Goal: Obtain resource: Obtain resource

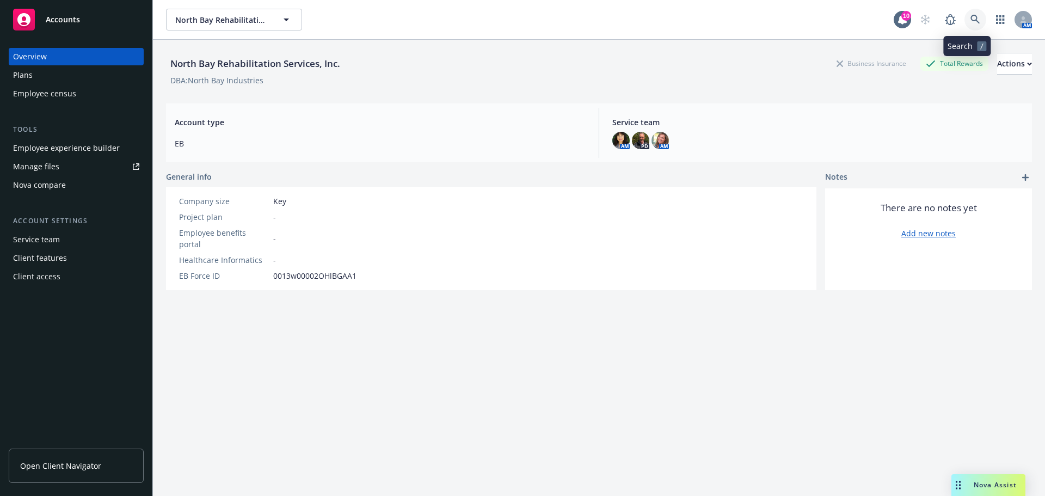
click at [971, 16] on icon at bounding box center [976, 20] width 10 height 10
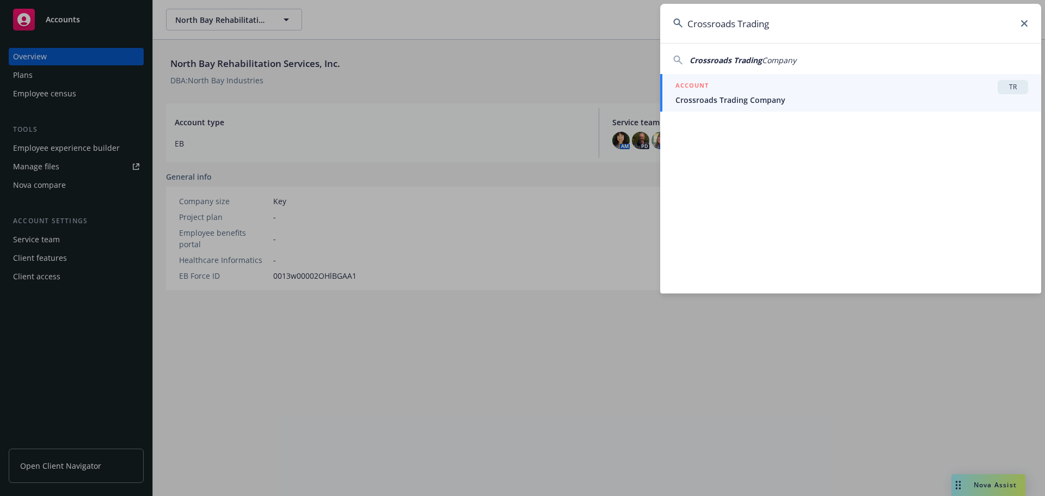
type input "Crossroads Trading"
click at [811, 85] on div "ACCOUNT TR" at bounding box center [852, 87] width 353 height 14
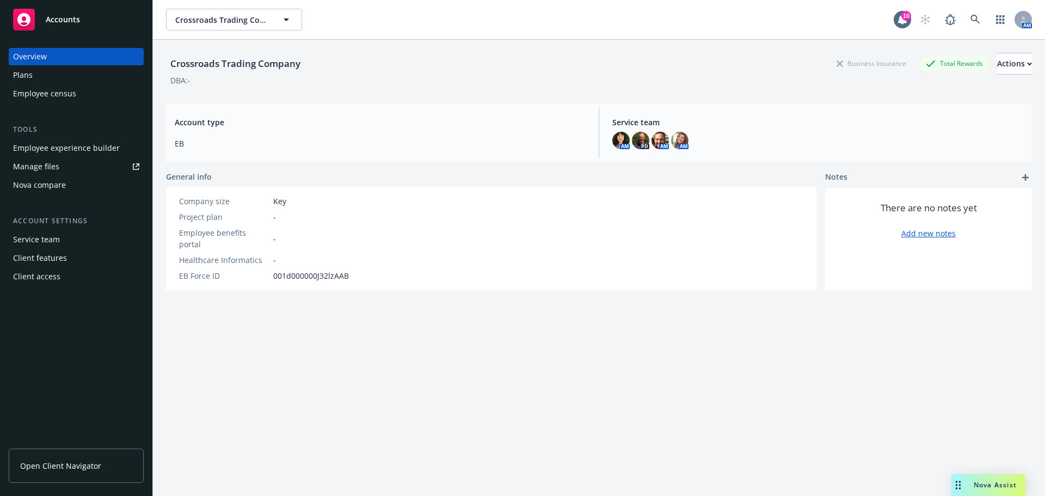
click at [21, 71] on div "Plans" at bounding box center [23, 74] width 20 height 17
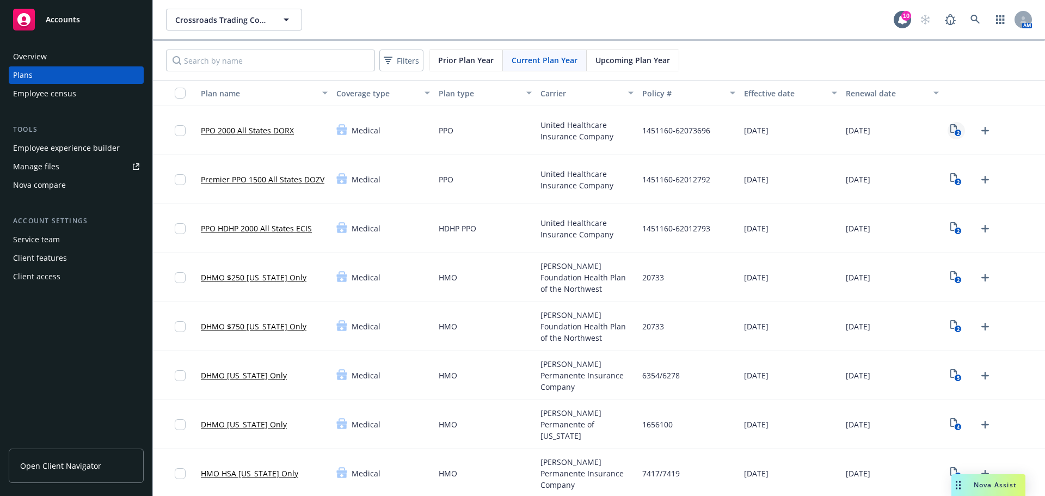
click at [955, 131] on rect "View Plan Documents" at bounding box center [958, 133] width 7 height 7
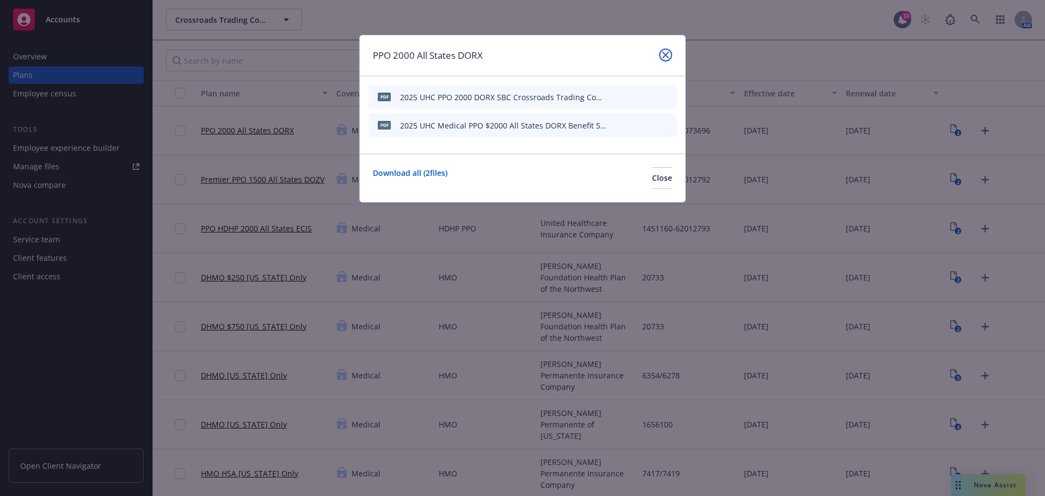
click at [666, 51] on link "close" at bounding box center [665, 54] width 13 height 13
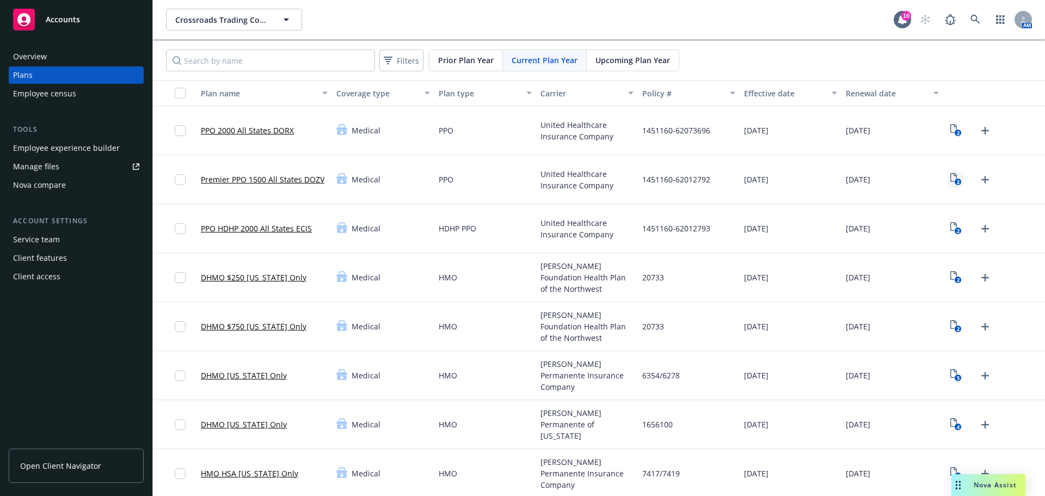
click at [948, 182] on link "2" at bounding box center [956, 179] width 17 height 17
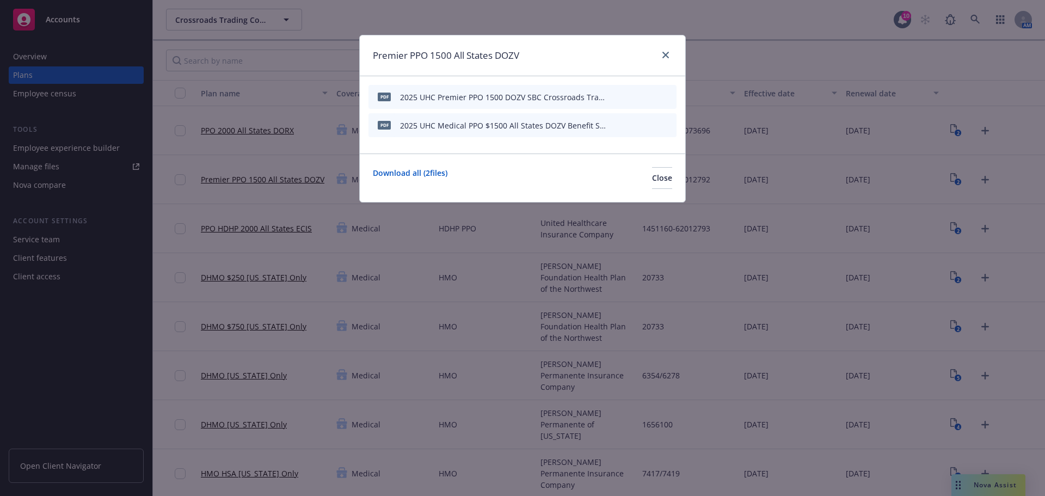
drag, startPoint x: 511, startPoint y: 102, endPoint x: 611, endPoint y: 104, distance: 100.2
click at [611, 104] on div "pdf 2025 UHC Premier PPO 1500 DOZV SBC Crossroads Trading Company.pdf" at bounding box center [523, 97] width 308 height 24
click at [547, 93] on div "2025 UHC Premier PPO 1500 DOZV SBC Crossroads Trading Company.pdf" at bounding box center [504, 96] width 208 height 11
click at [651, 95] on icon "preview file" at bounding box center [649, 97] width 10 height 8
click at [666, 52] on icon "close" at bounding box center [666, 55] width 7 height 7
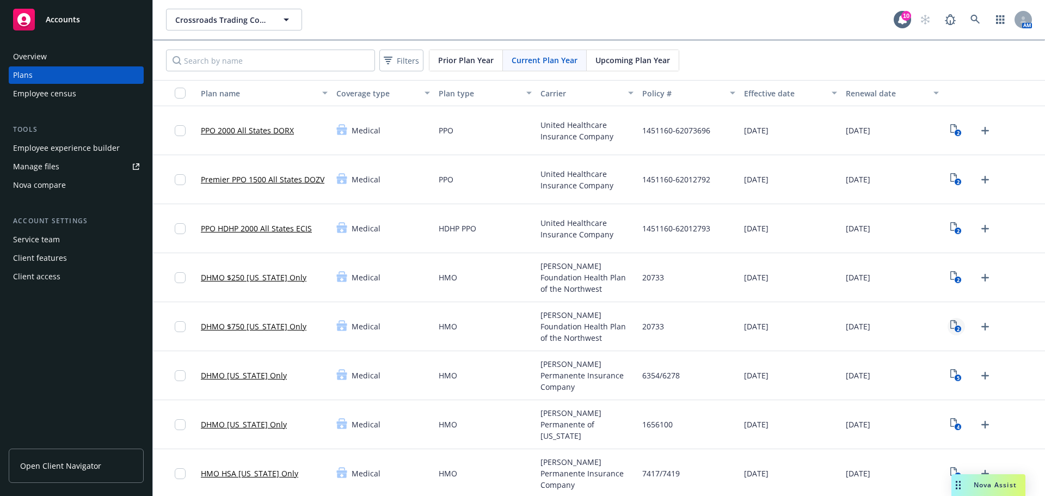
click at [957, 328] on text "2" at bounding box center [958, 329] width 3 height 7
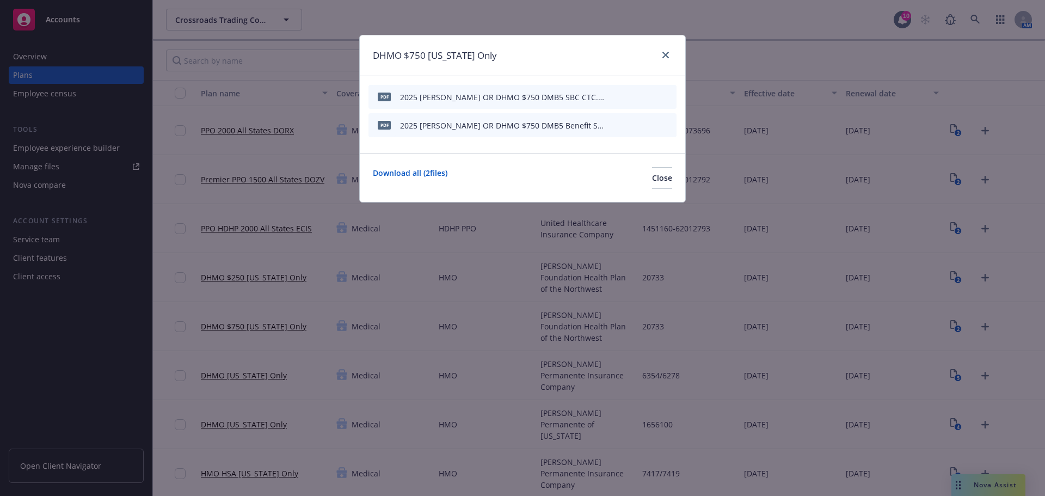
click at [949, 377] on div "DHMO $750 [US_STATE] Only pdf 2025 [PERSON_NAME] OR DHMO $750 DMB5 SBC CTC.pdf …" at bounding box center [522, 248] width 1045 height 496
click at [665, 52] on icon "close" at bounding box center [666, 55] width 7 height 7
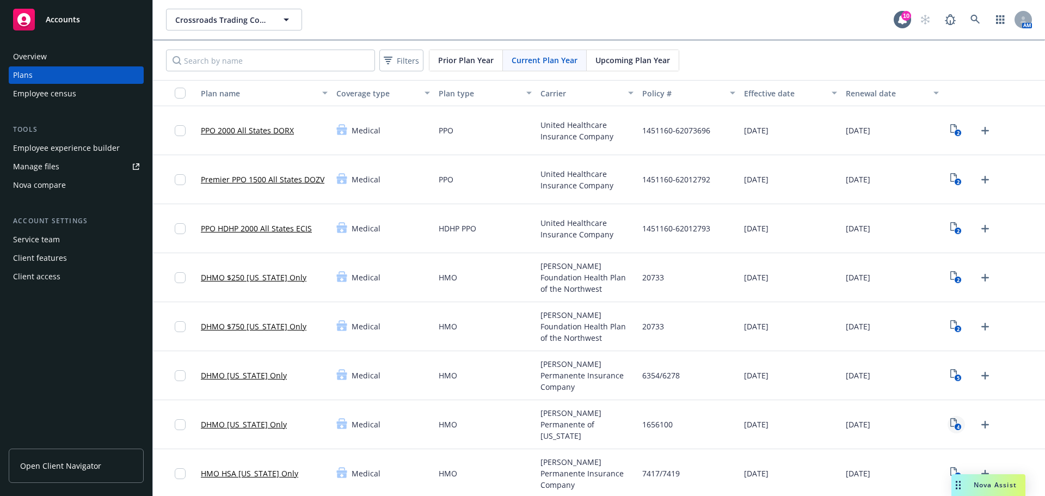
click at [951, 422] on icon "4" at bounding box center [956, 424] width 11 height 13
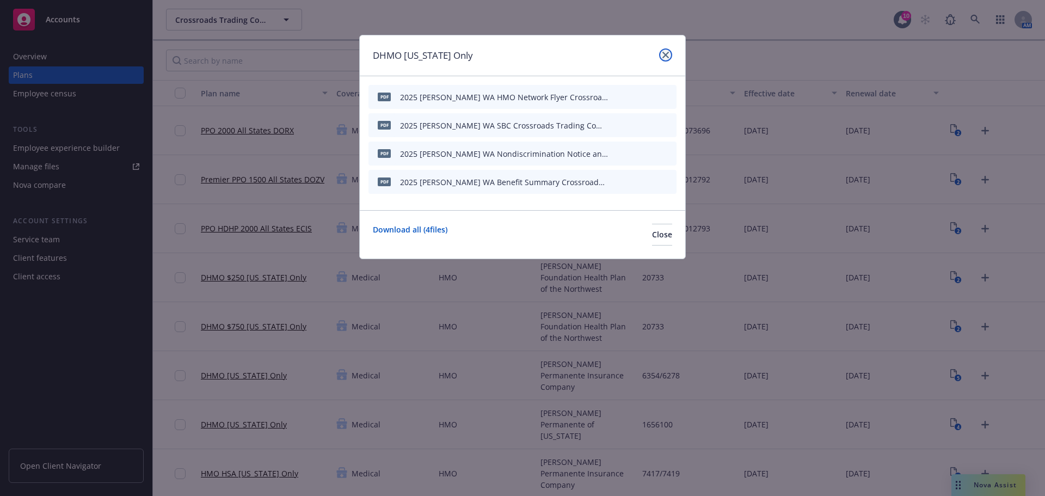
click at [663, 54] on icon "close" at bounding box center [666, 55] width 7 height 7
